Goal: Navigation & Orientation: Find specific page/section

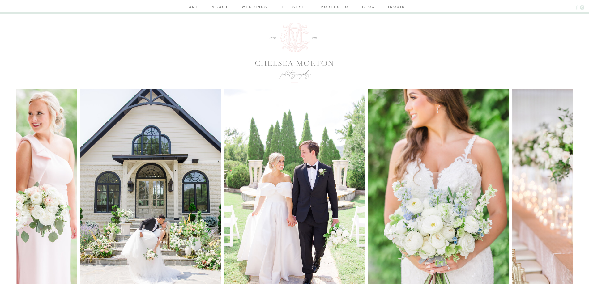
click at [344, 5] on nav "portfolio" at bounding box center [334, 7] width 29 height 6
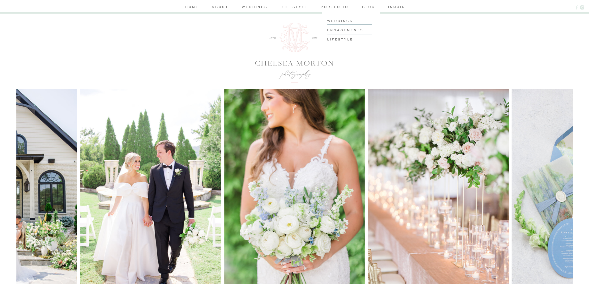
click at [332, 18] on div at bounding box center [351, 29] width 58 height 34
click at [334, 19] on h3 "weddings" at bounding box center [350, 20] width 47 height 5
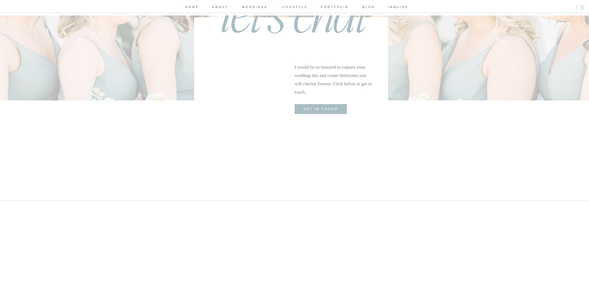
scroll to position [1020, 0]
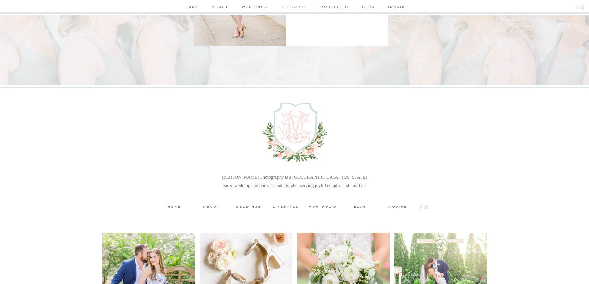
click at [214, 208] on h3 "about" at bounding box center [212, 206] width 28 height 5
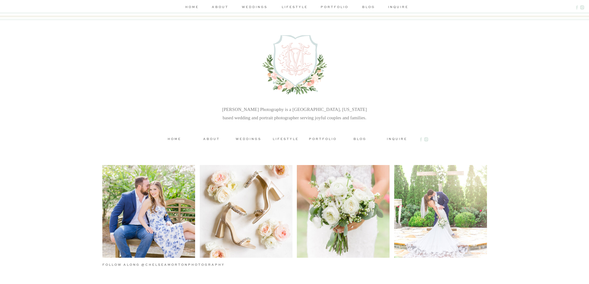
scroll to position [1586, 0]
